Goal: Information Seeking & Learning: Learn about a topic

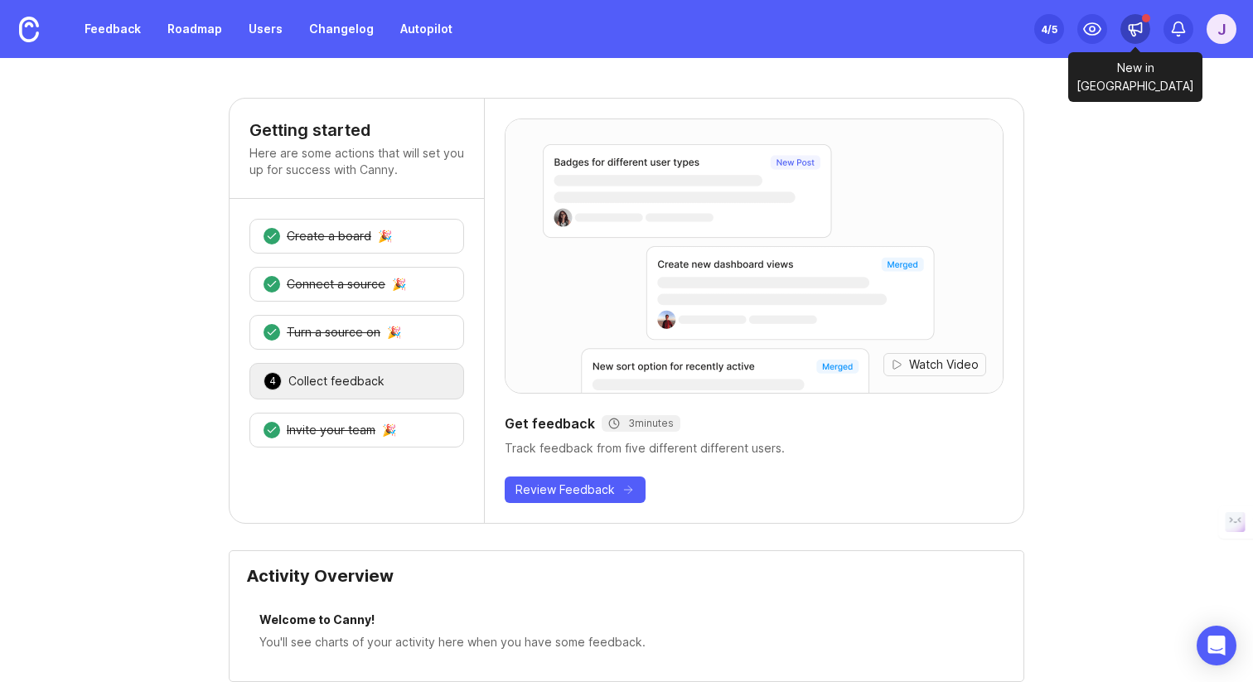
click at [1125, 18] on div at bounding box center [1136, 29] width 30 height 30
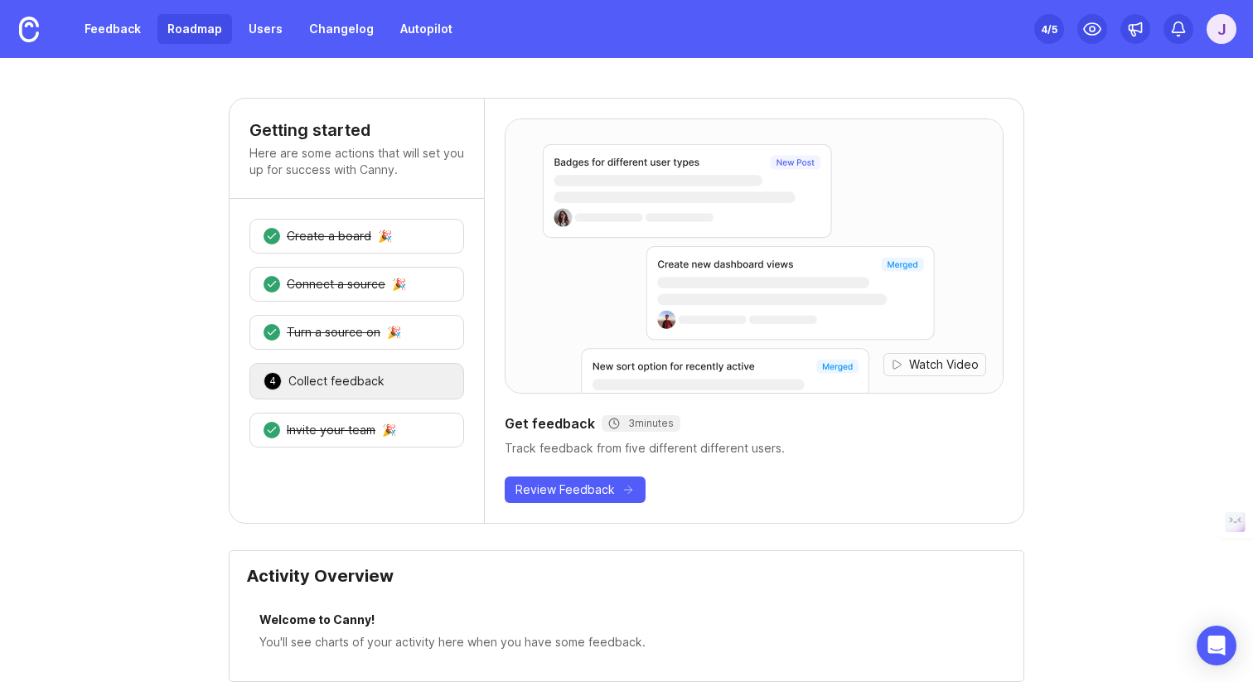
click at [207, 25] on link "Roadmap" at bounding box center [195, 29] width 75 height 30
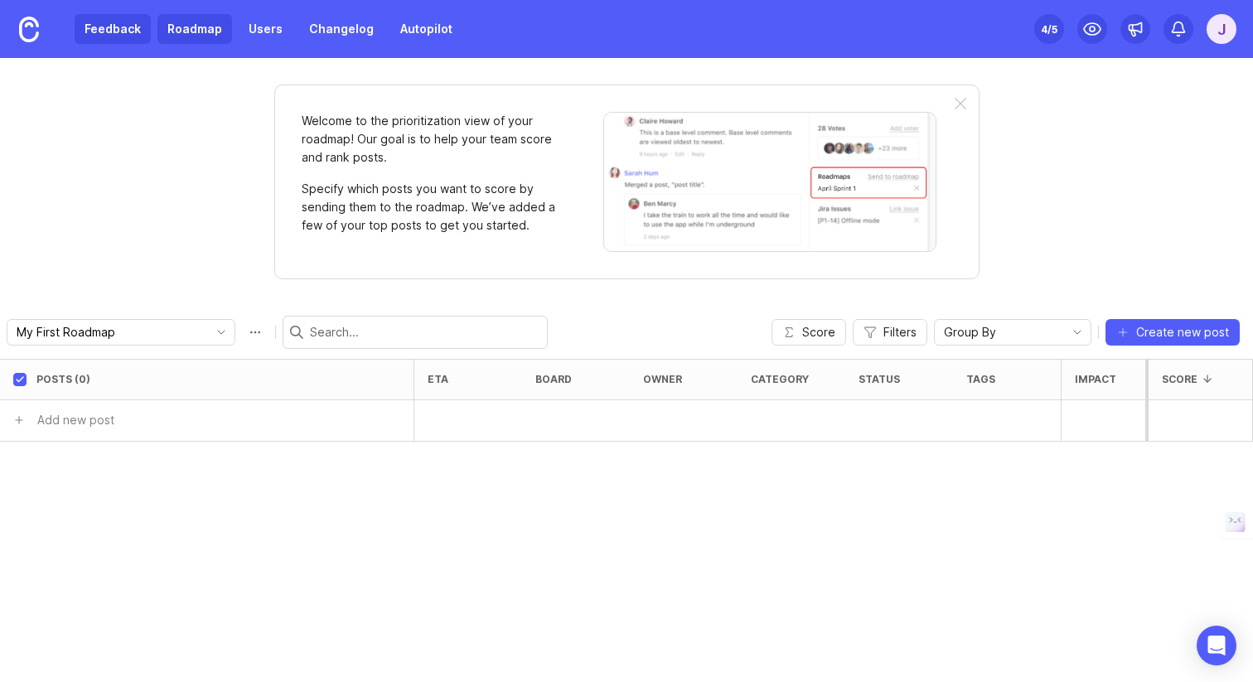
click at [132, 31] on link "Feedback" at bounding box center [113, 29] width 76 height 30
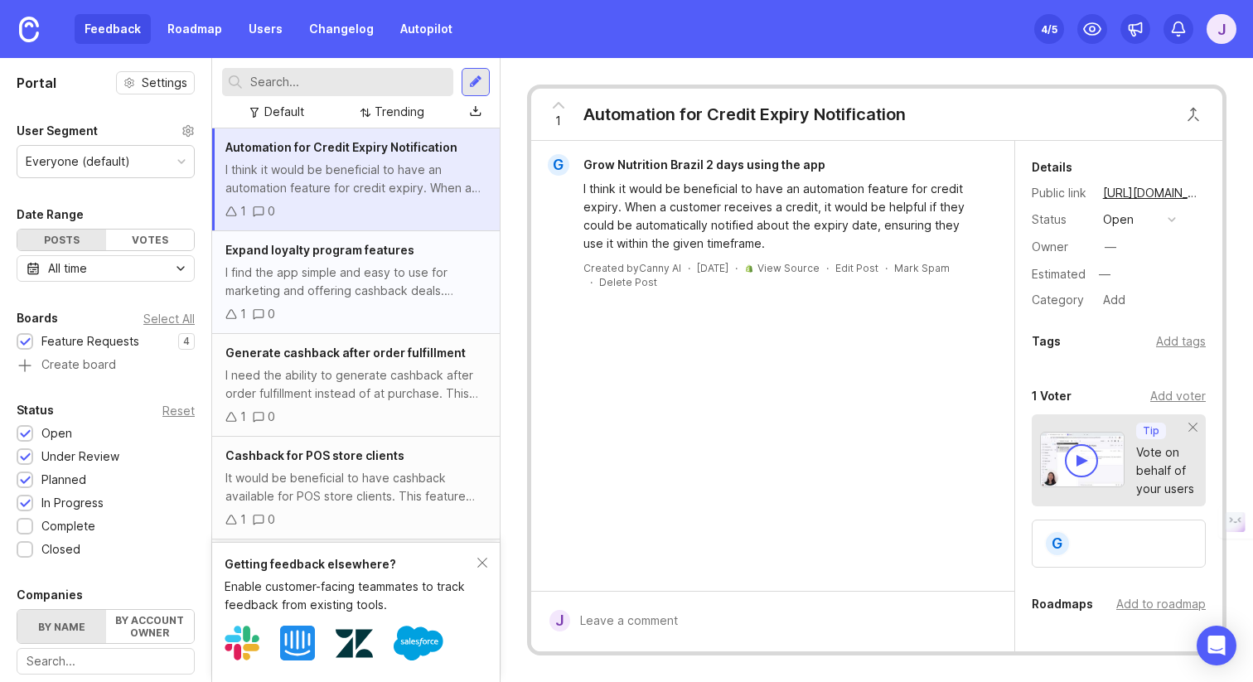
click at [373, 241] on div "Expand loyalty program features" at bounding box center [355, 250] width 261 height 18
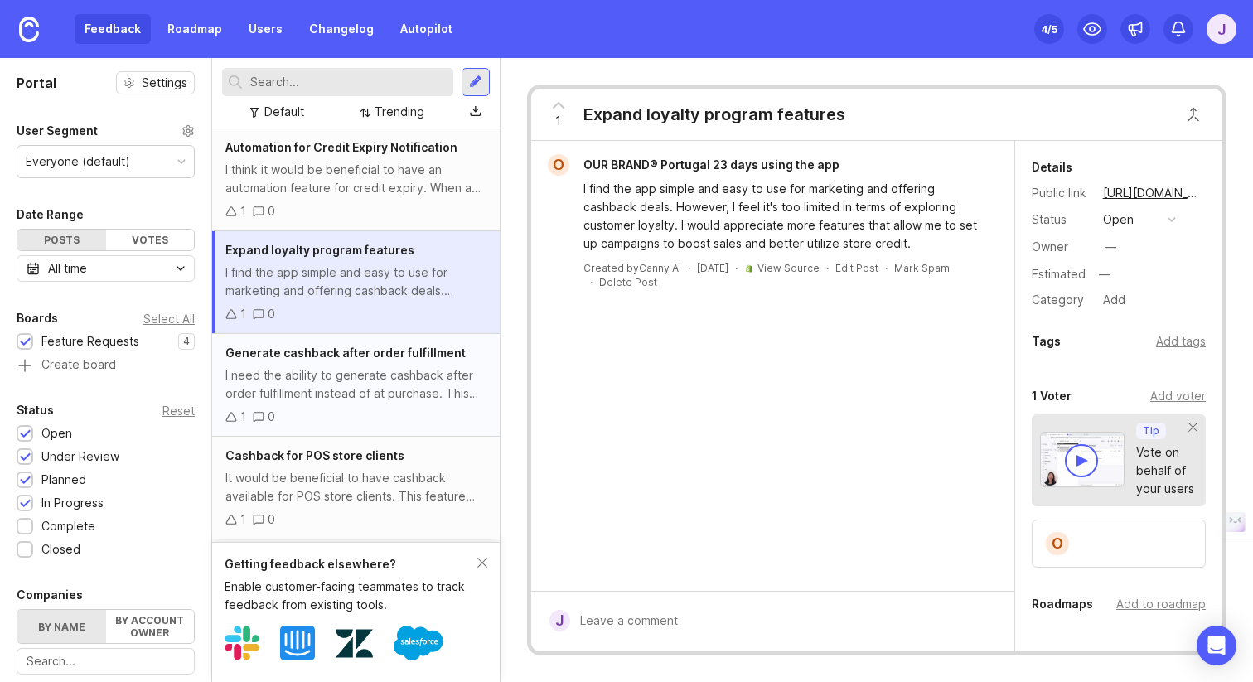
click at [349, 371] on div "I need the ability to generate cashback after order fulfillment instead of at p…" at bounding box center [355, 384] width 261 height 36
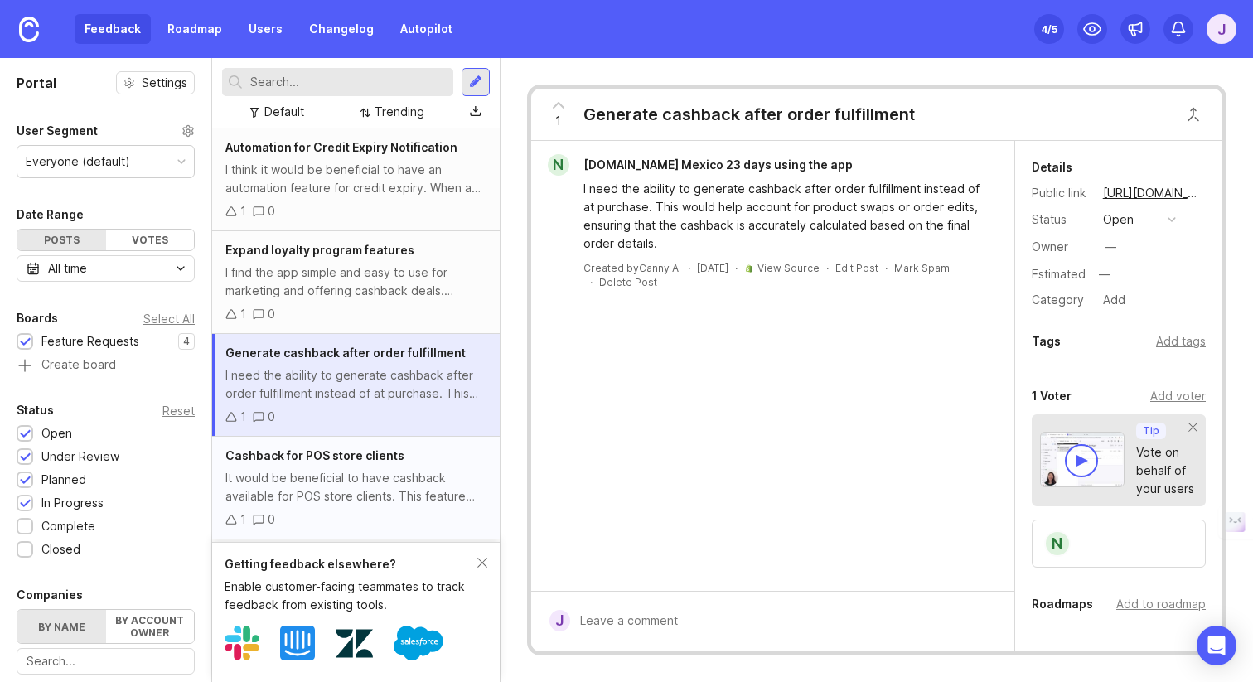
click at [363, 493] on div "It would be beneficial to have cashback available for POS store clients. This f…" at bounding box center [355, 487] width 261 height 36
